Goal: Navigation & Orientation: Find specific page/section

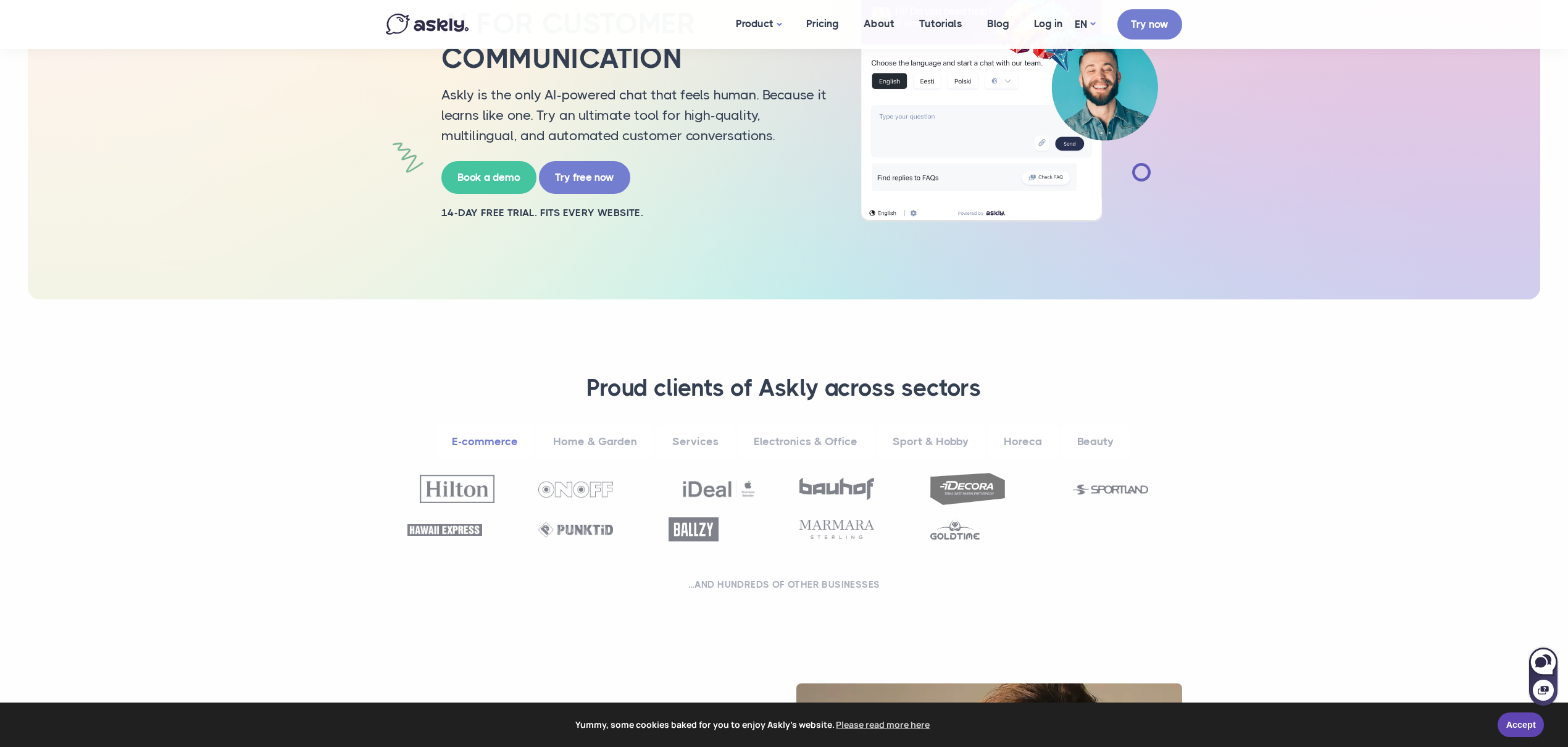
scroll to position [189, 0]
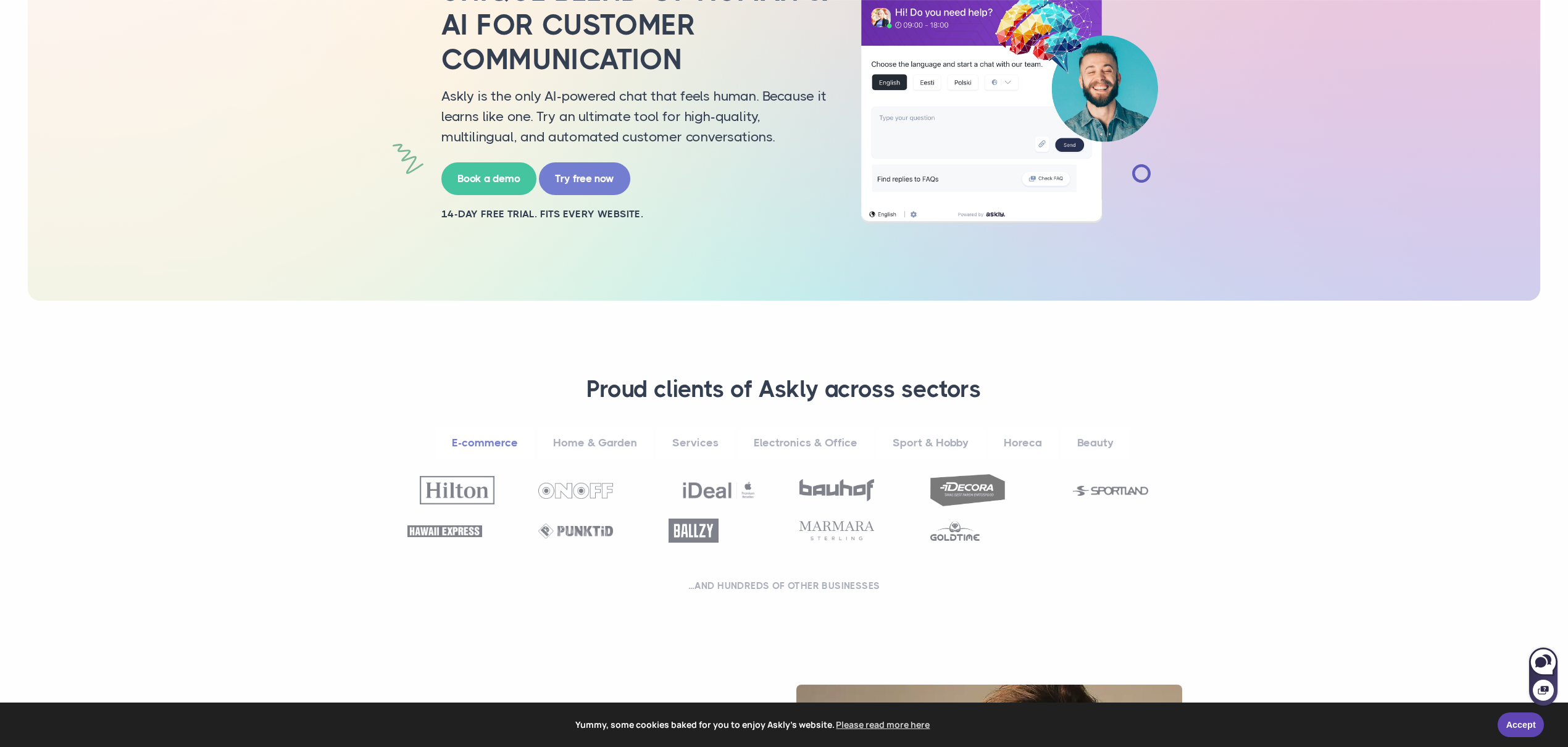
click at [973, 493] on img at bounding box center [967, 490] width 74 height 31
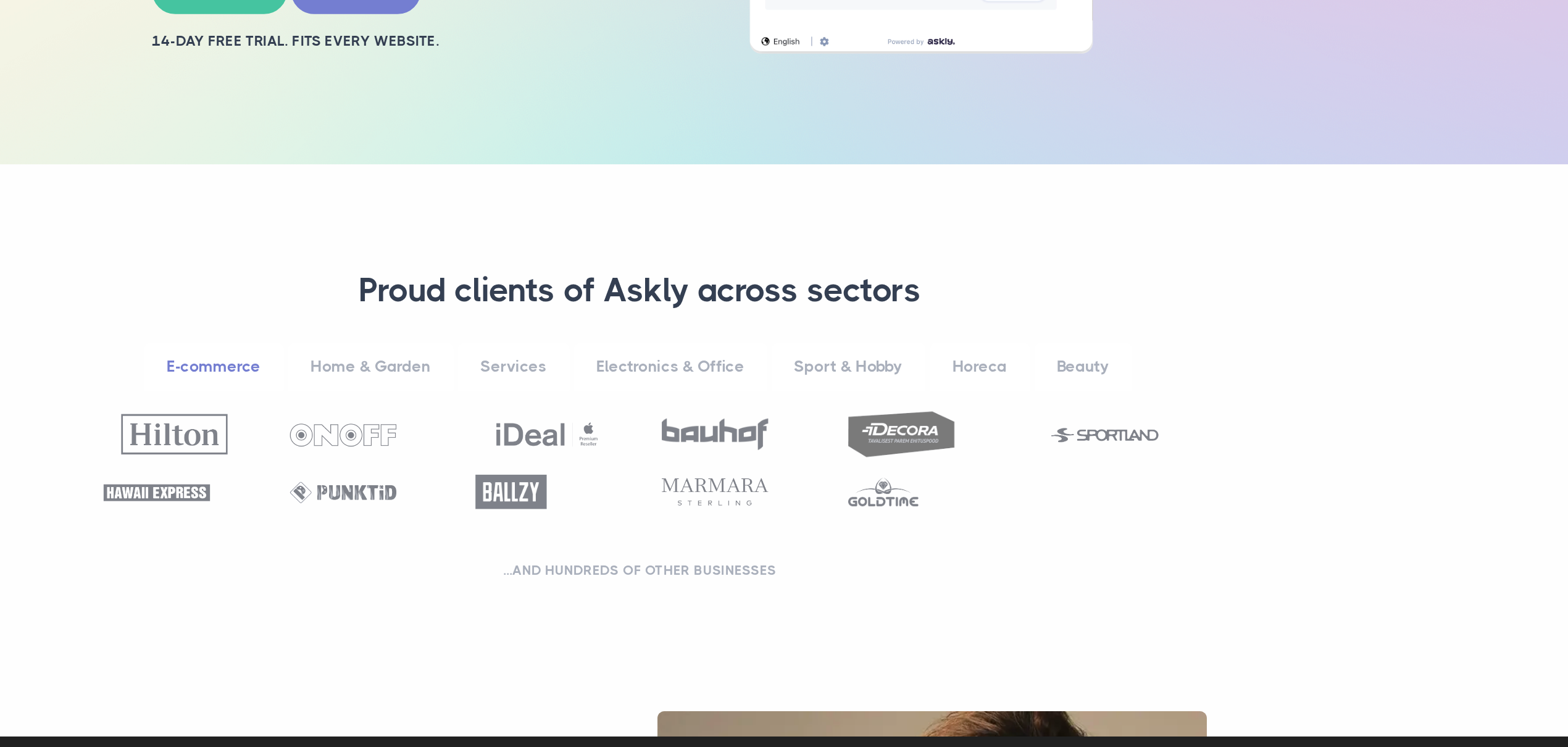
scroll to position [228, 0]
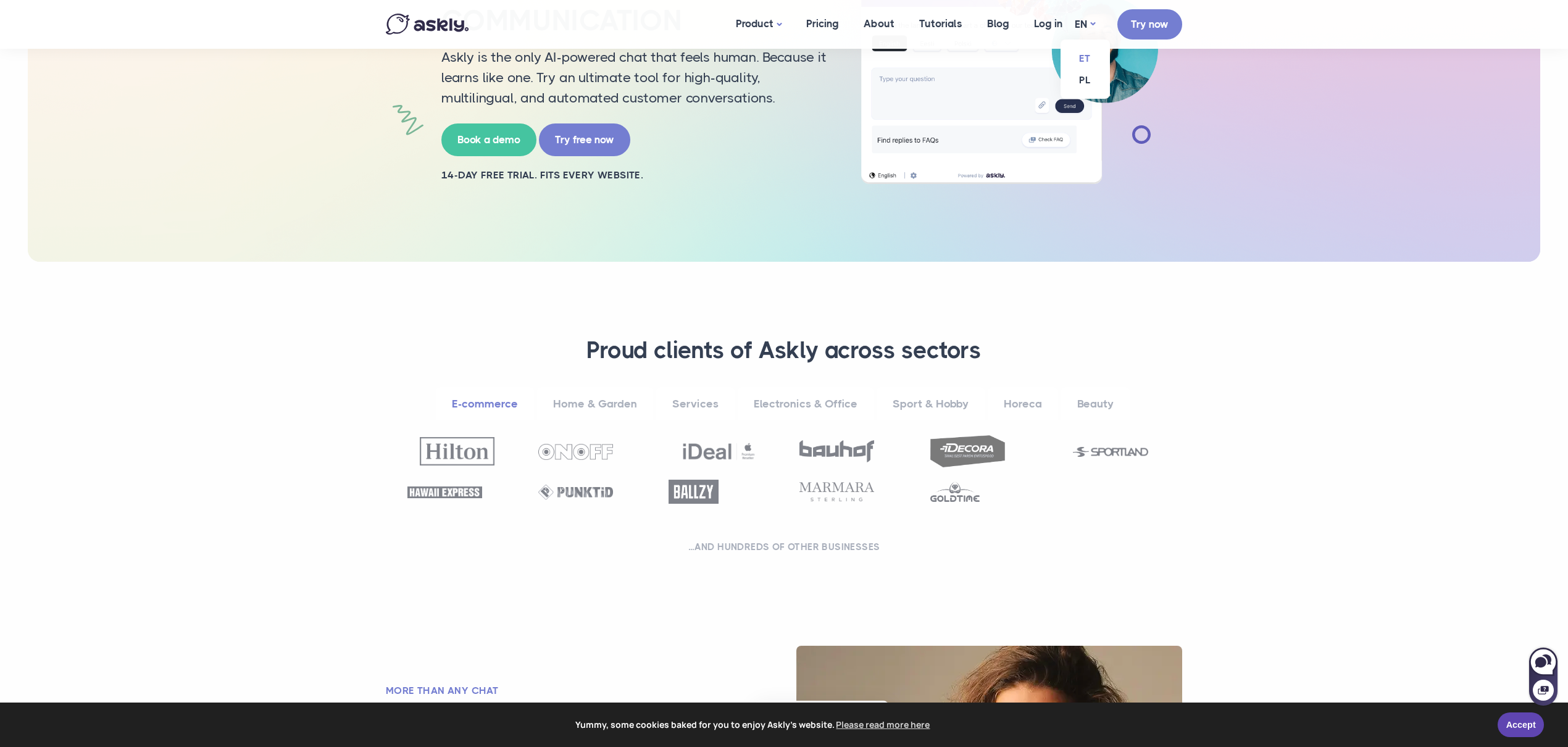
click at [1087, 57] on link "ET" at bounding box center [1085, 58] width 50 height 22
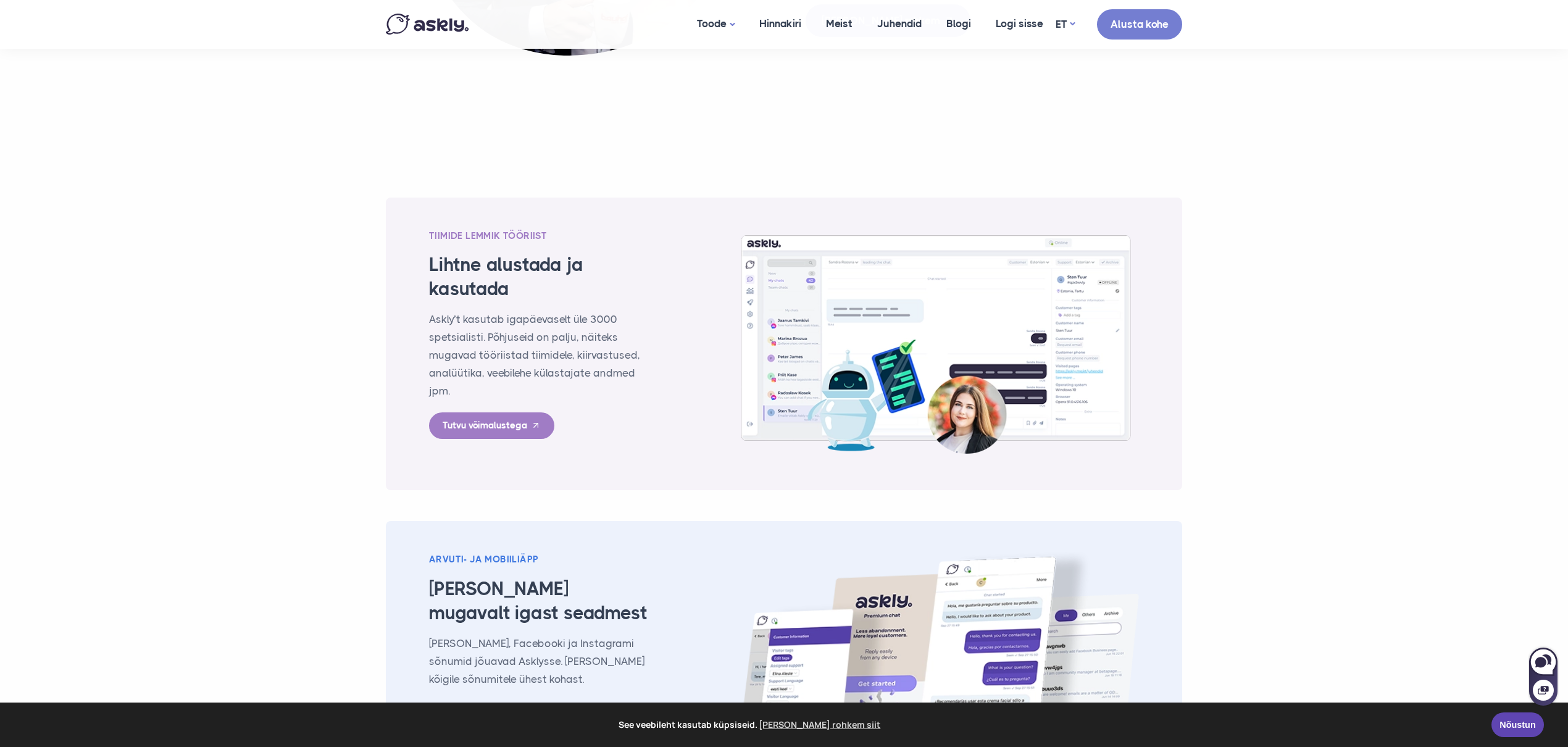
scroll to position [1493, 0]
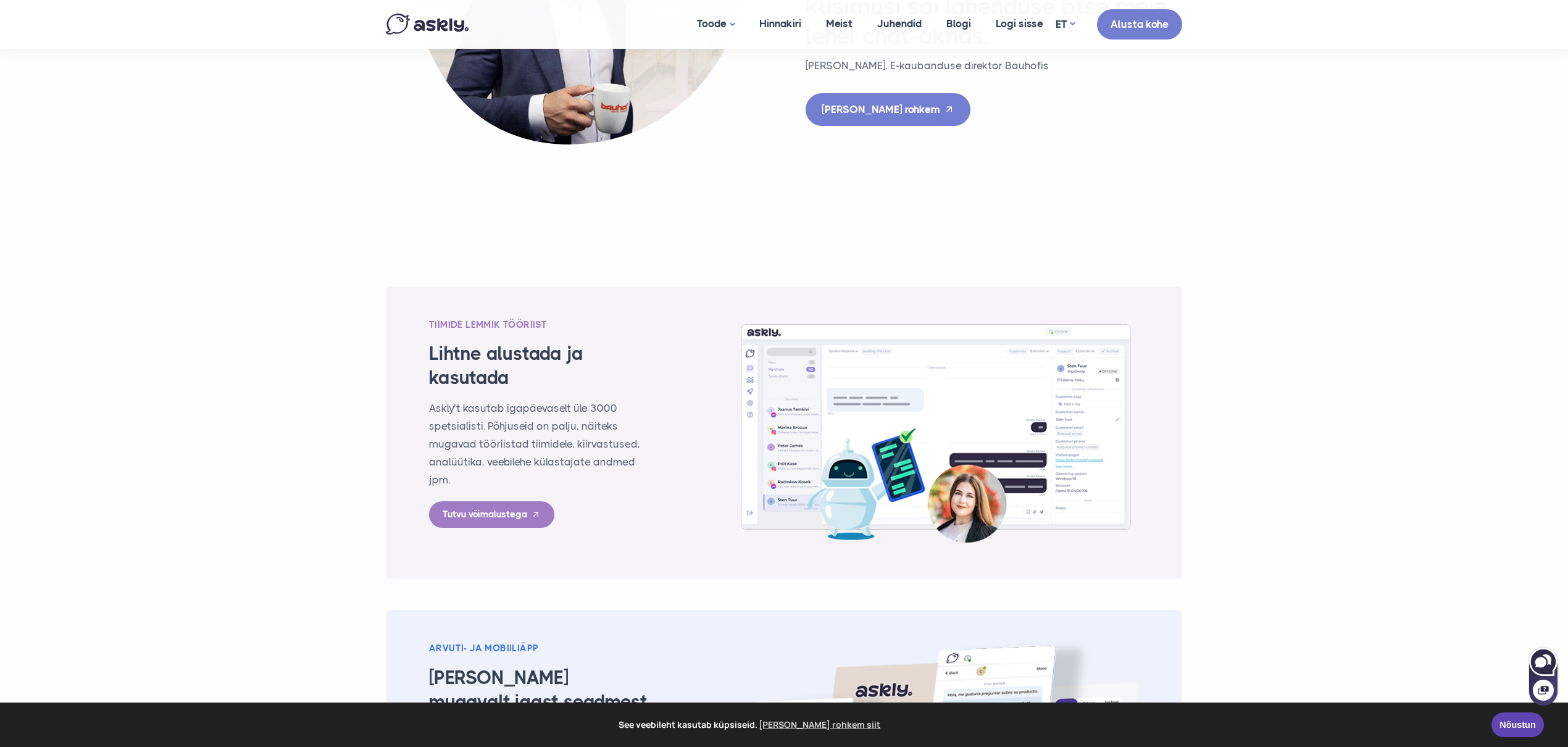
click at [1544, 661] on icon at bounding box center [1541, 662] width 11 height 11
select select "**"
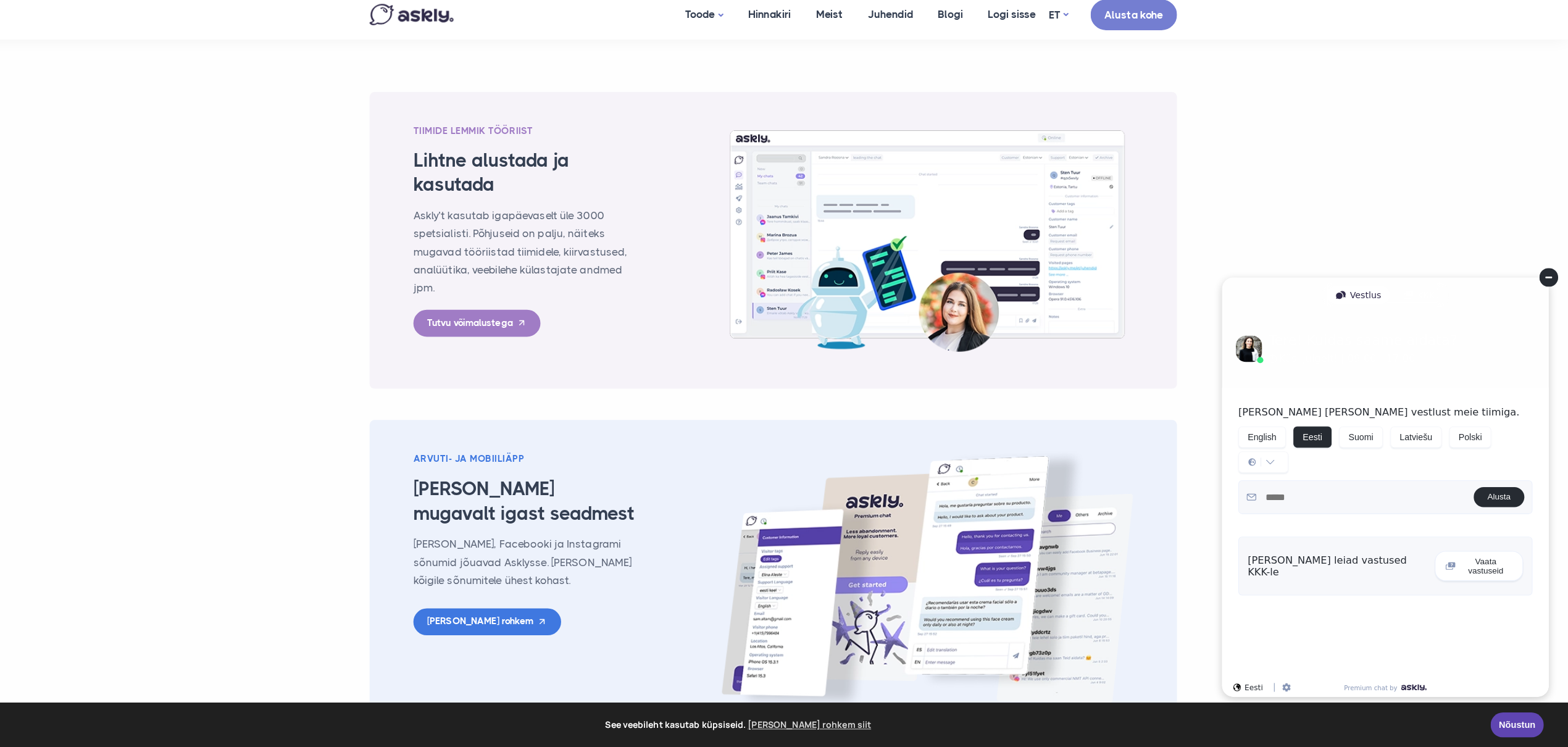
scroll to position [1682, 0]
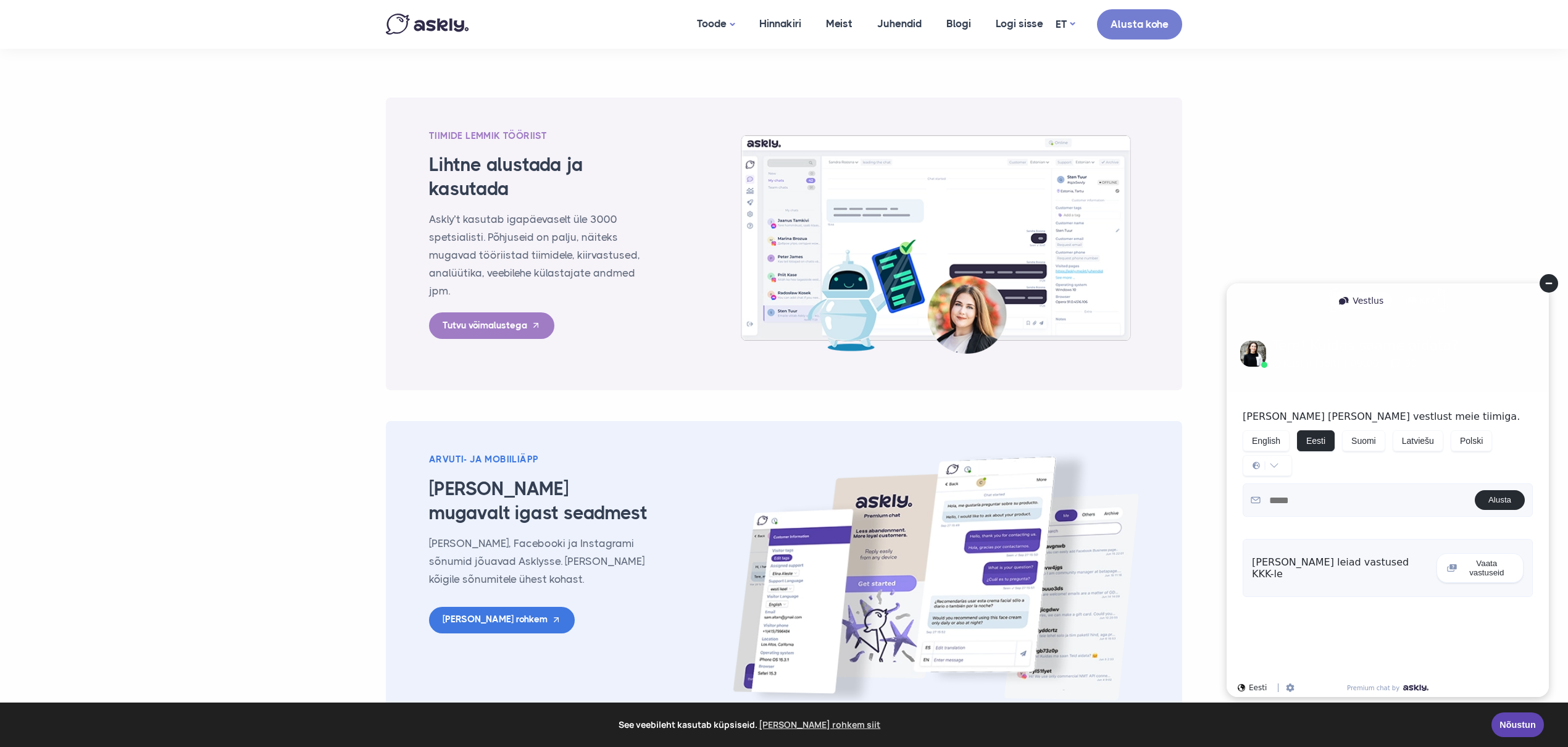
click at [1549, 286] on circle at bounding box center [1549, 283] width 18 height 18
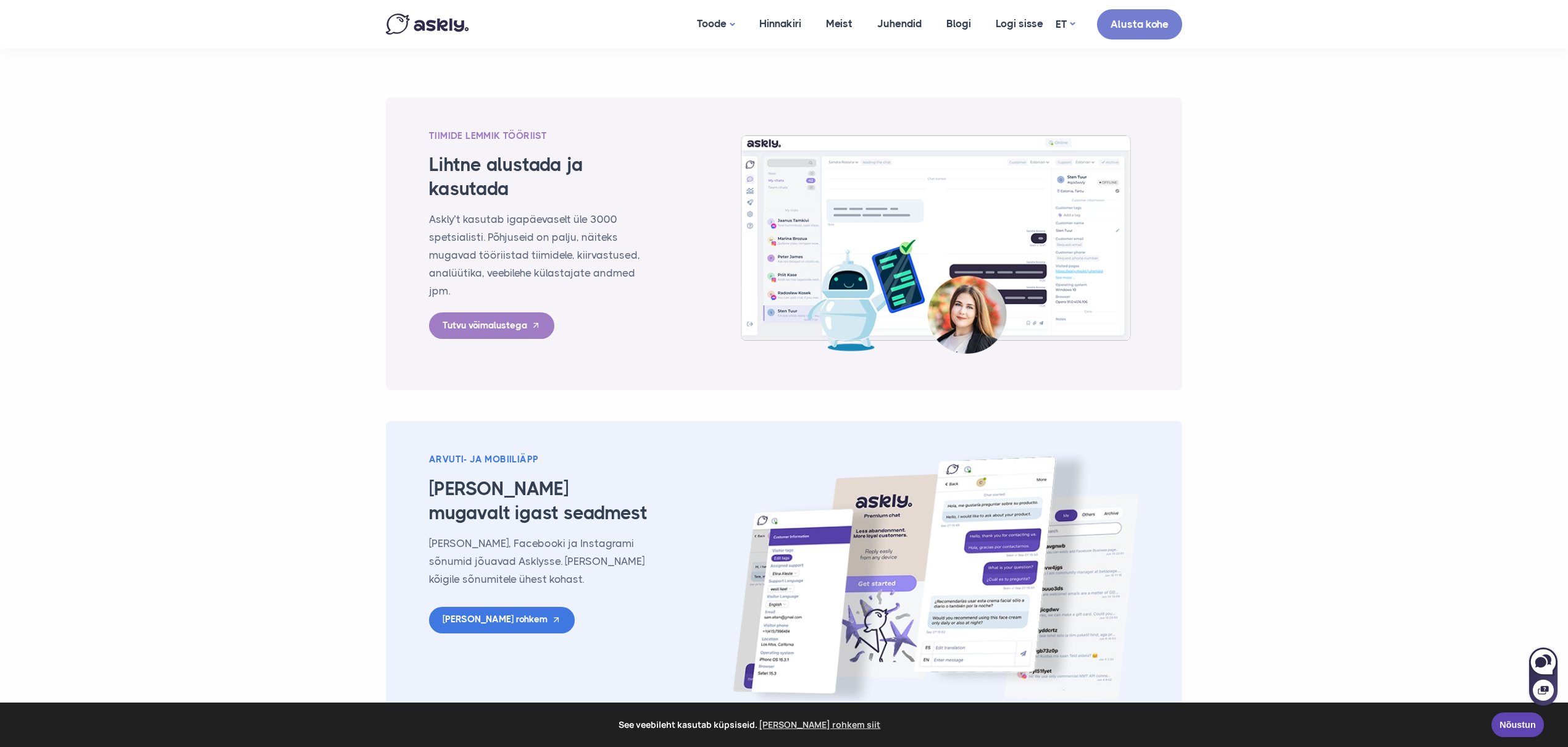
click at [1386, 287] on section "Tiimide lemmik tööriist Lihtne alustada ja kasutada Askly’t kasutab igapäevasel…" at bounding box center [784, 430] width 1568 height 752
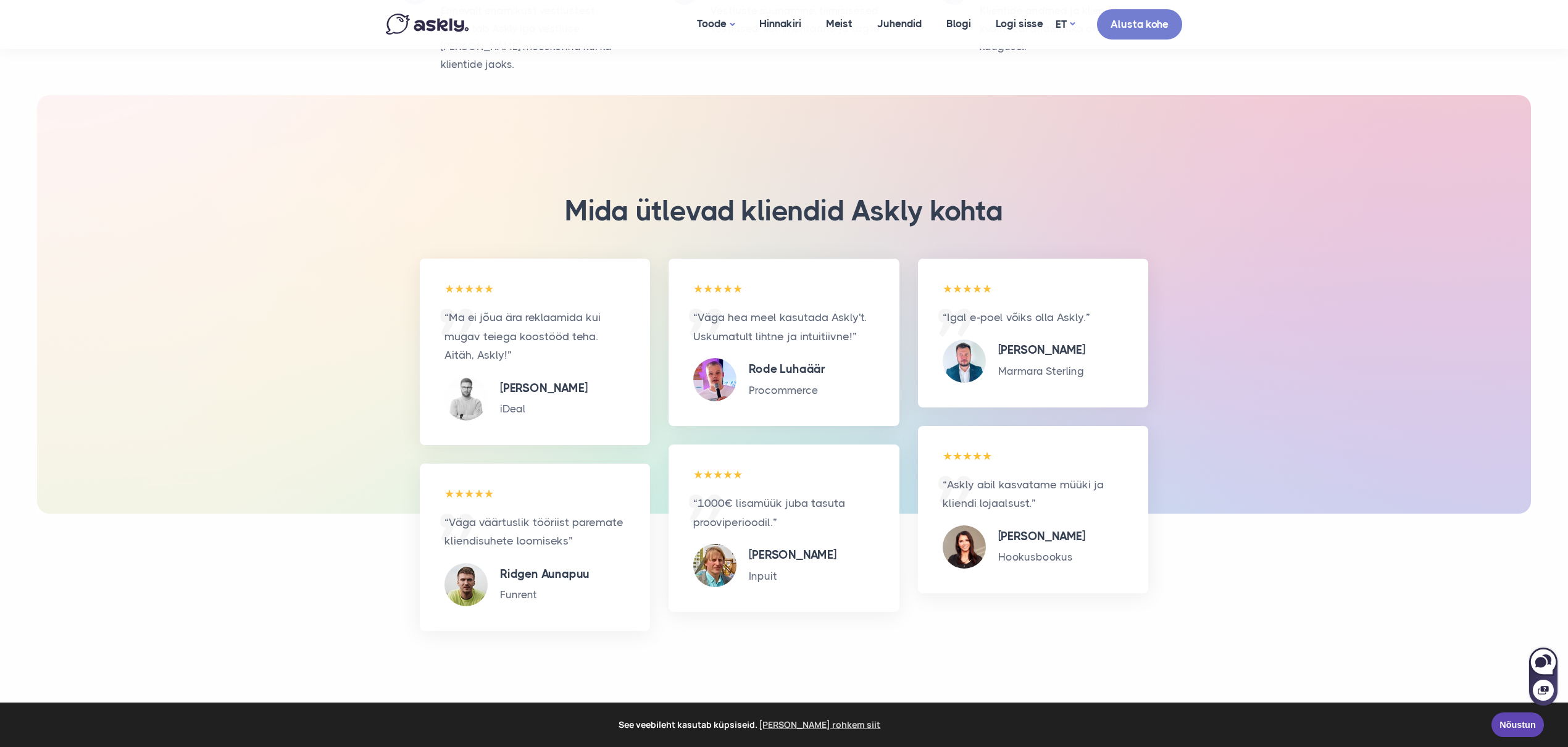
scroll to position [2711, 0]
